Goal: Consume media (video, audio): Consume media (video, audio)

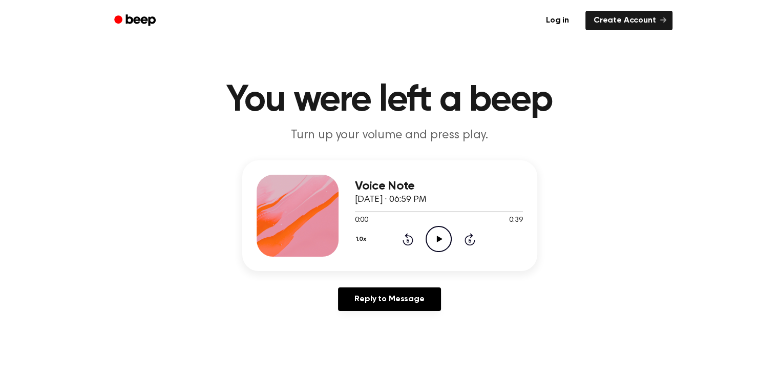
click at [439, 237] on icon at bounding box center [440, 239] width 6 height 7
click at [438, 238] on icon at bounding box center [440, 239] width 6 height 7
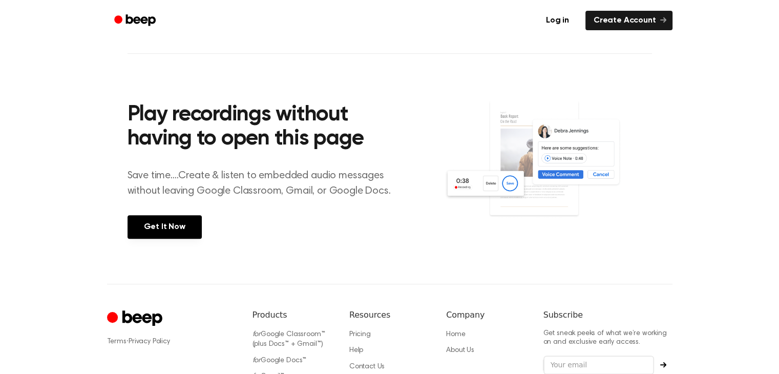
scroll to position [346, 0]
